Goal: Information Seeking & Learning: Learn about a topic

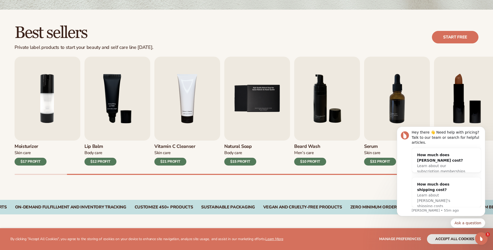
click at [240, 189] on div "Best sellers Private label products to start your beauty and self care line [DA…" at bounding box center [246, 105] width 493 height 190
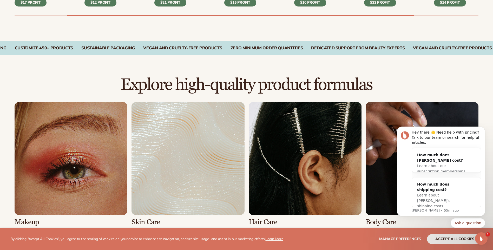
scroll to position [338, 0]
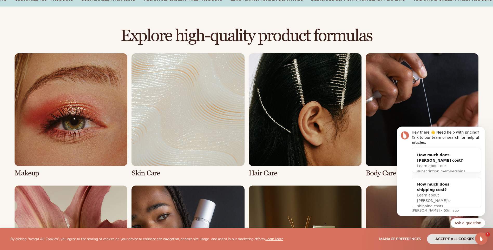
click at [191, 105] on link "2 / 8" at bounding box center [188, 115] width 113 height 124
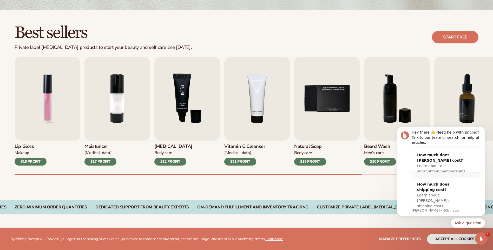
click at [185, 95] on img "3 / 9" at bounding box center [187, 99] width 66 height 84
click at [191, 117] on img "3 / 9" at bounding box center [187, 99] width 66 height 84
